Goal: Book appointment/travel/reservation

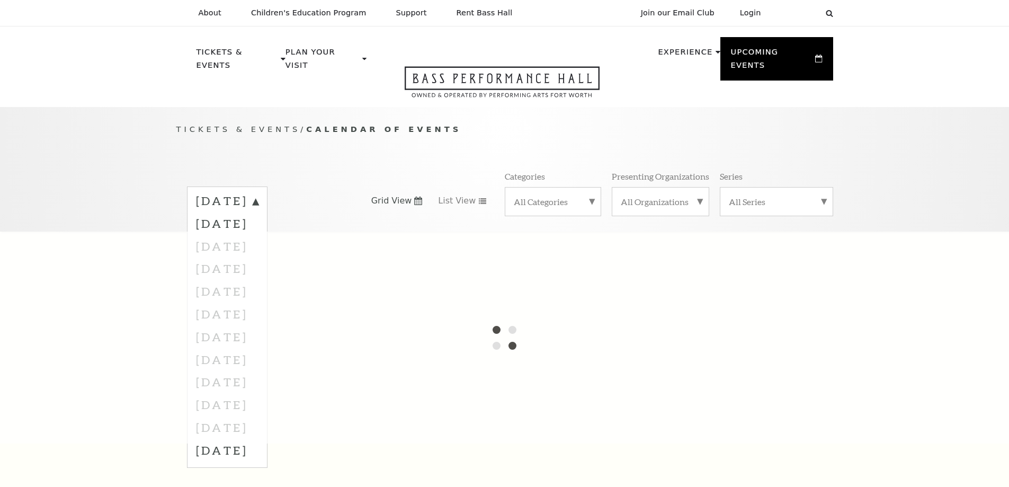
click at [260, 239] on div at bounding box center [504, 337] width 1009 height 212
click at [289, 260] on div at bounding box center [504, 337] width 1009 height 212
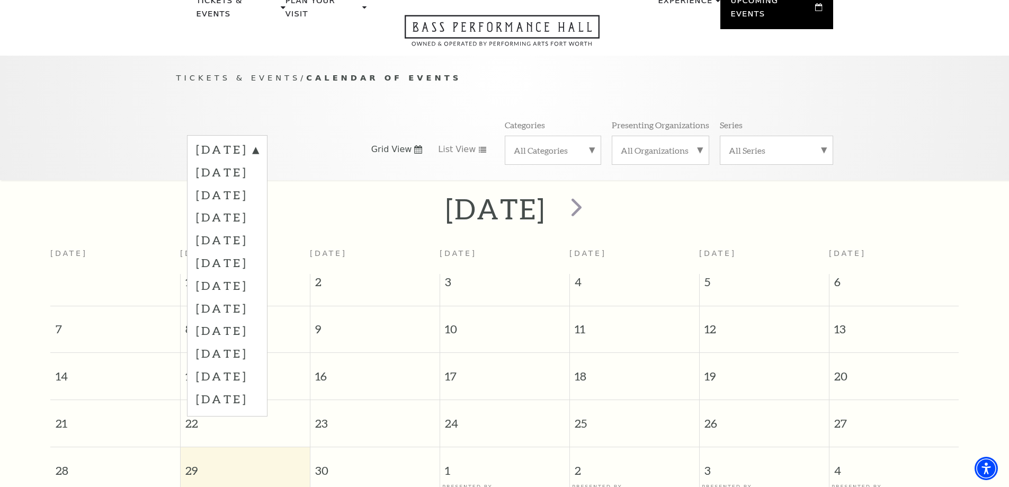
scroll to position [94, 0]
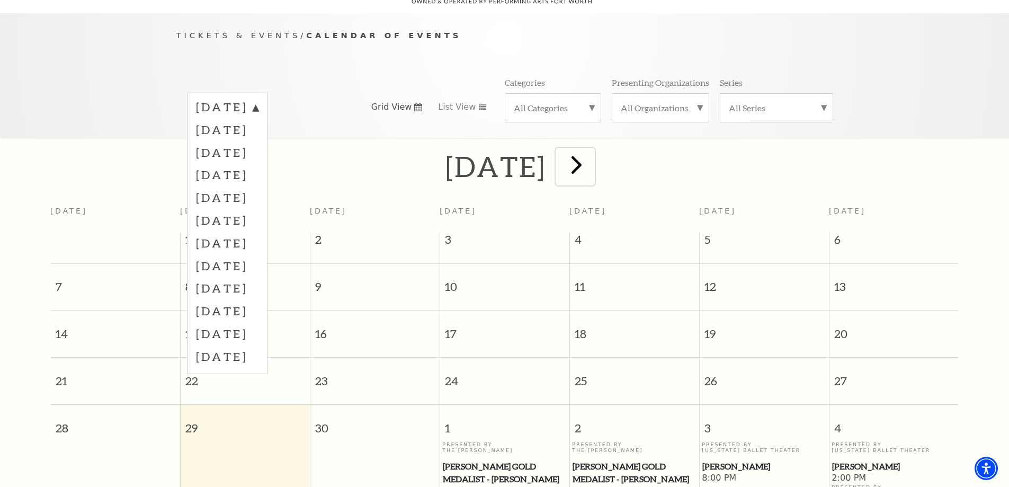
click at [592, 164] on span "next" at bounding box center [576, 164] width 30 height 30
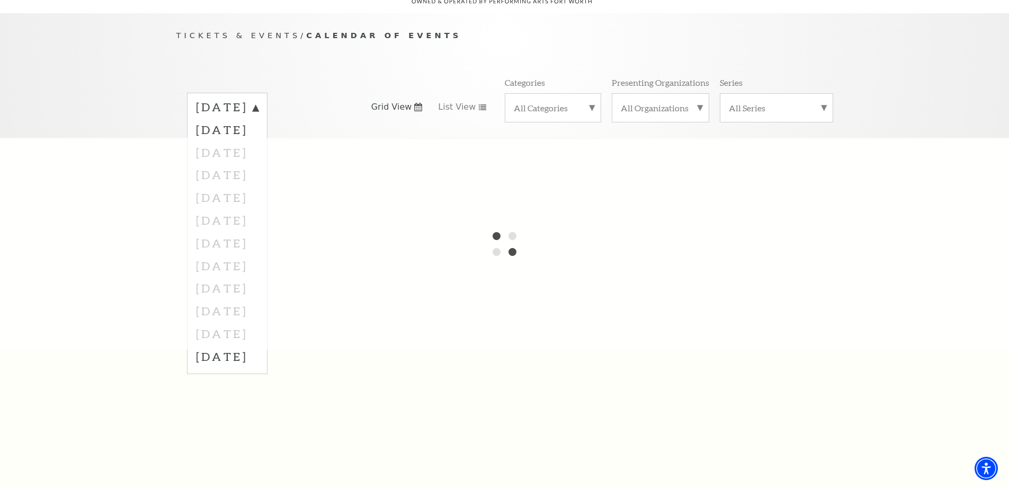
click at [633, 164] on div at bounding box center [504, 244] width 1009 height 212
click at [707, 156] on div at bounding box center [504, 244] width 1009 height 212
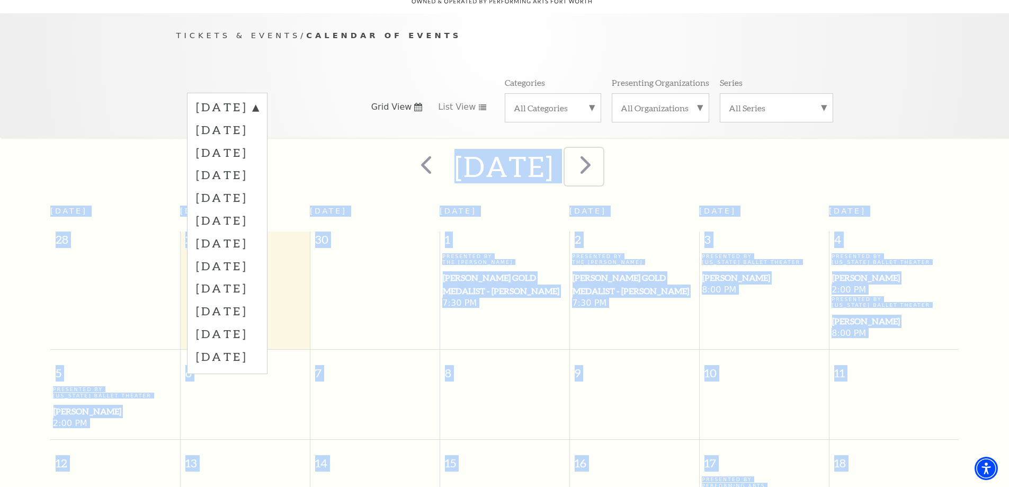
click at [601, 156] on span "next" at bounding box center [585, 164] width 30 height 30
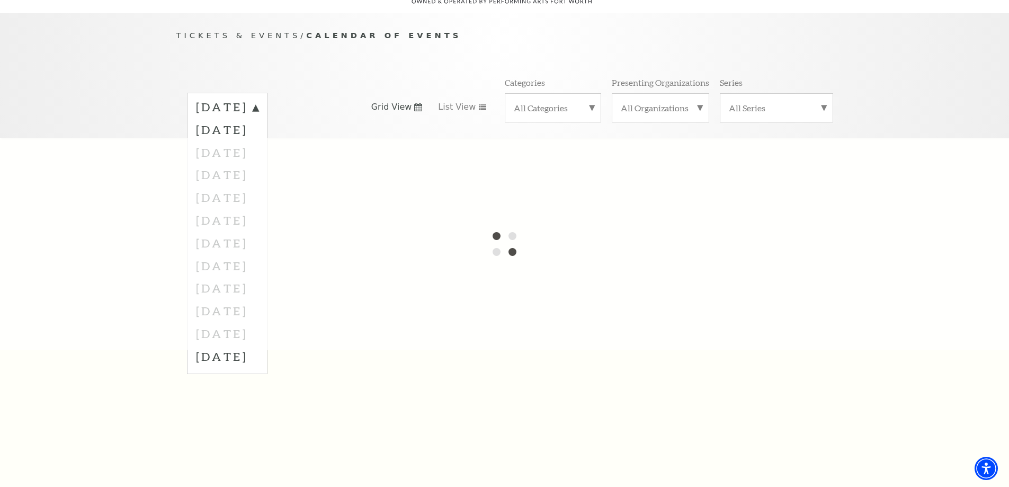
click at [676, 154] on div at bounding box center [504, 244] width 1009 height 212
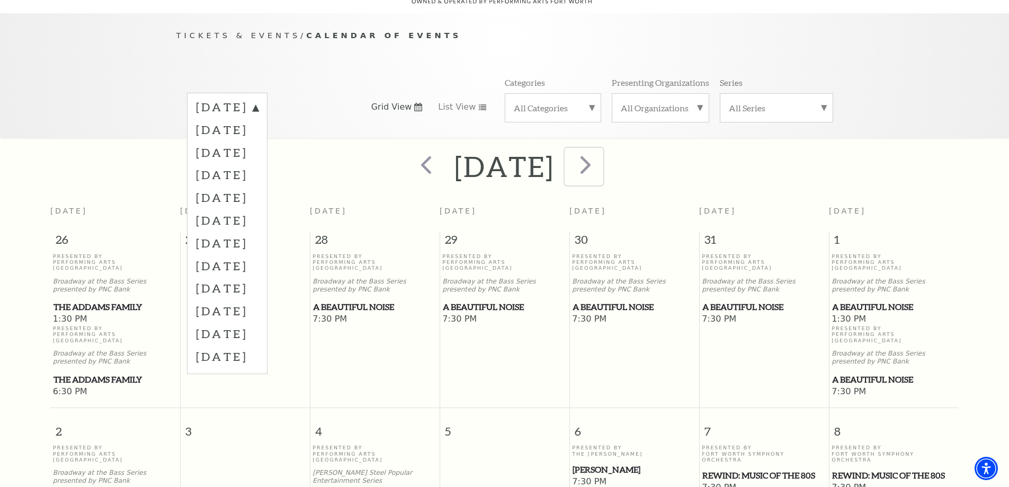
click at [603, 150] on button "next" at bounding box center [584, 167] width 39 height 38
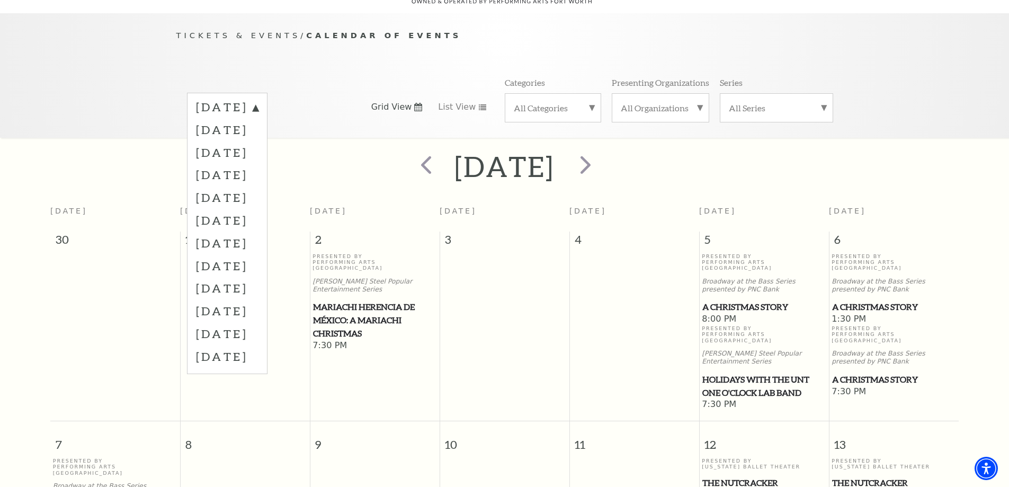
click at [722, 148] on div "[DATE]" at bounding box center [504, 167] width 1009 height 38
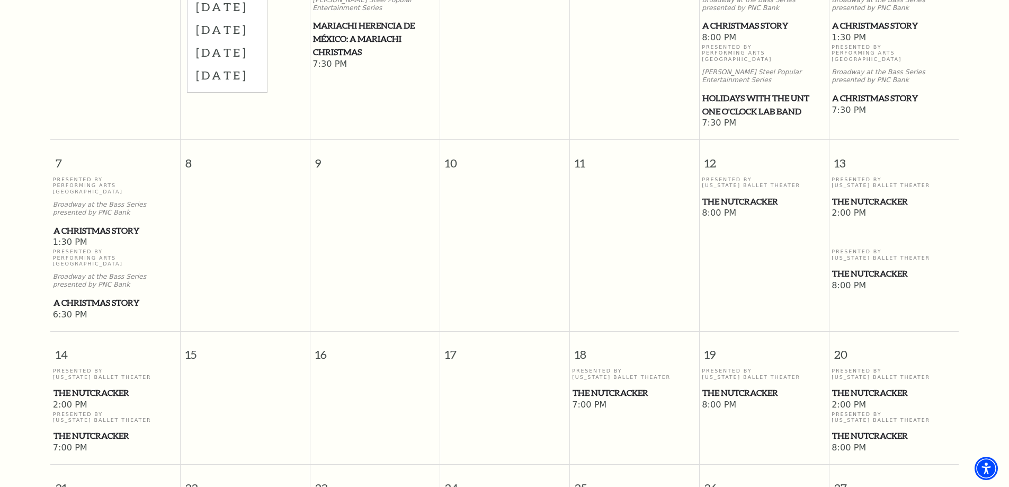
scroll to position [464, 0]
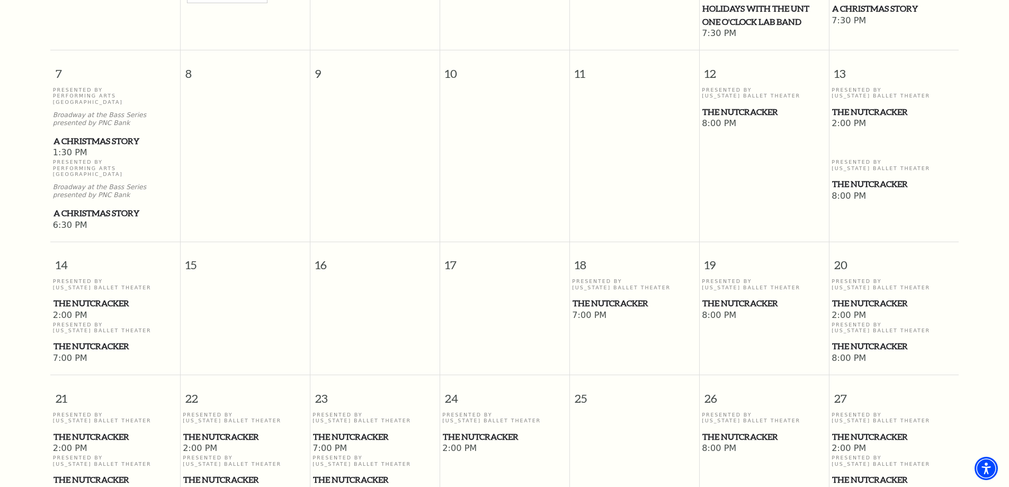
click at [620, 297] on span "The Nutcracker" at bounding box center [634, 303] width 123 height 13
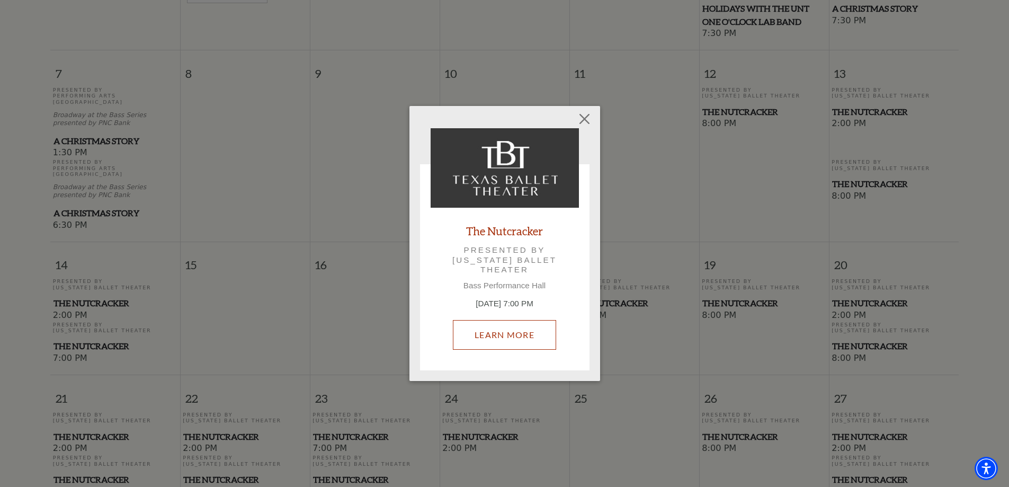
click at [535, 326] on link "Learn More" at bounding box center [504, 335] width 103 height 30
